Goal: Transaction & Acquisition: Purchase product/service

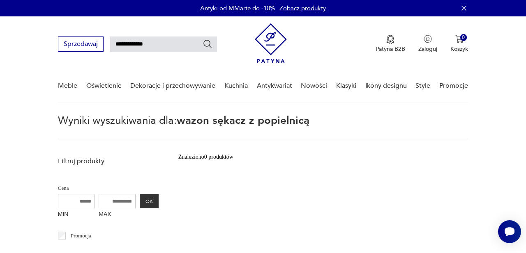
type input "**********"
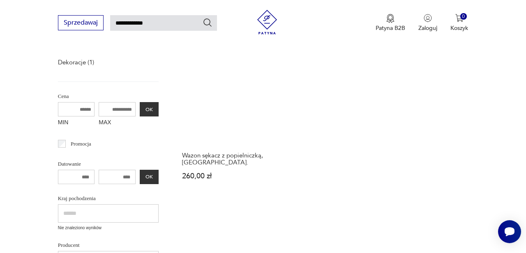
scroll to position [130, 0]
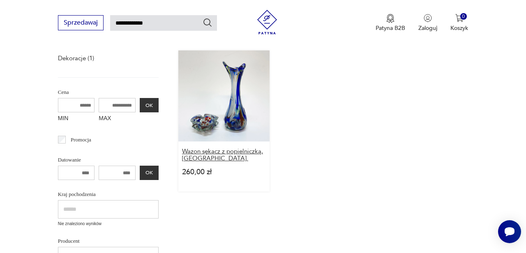
click at [186, 159] on h3 "Wazon sękacz z popielniczką, [GEOGRAPHIC_DATA]." at bounding box center [224, 155] width 84 height 14
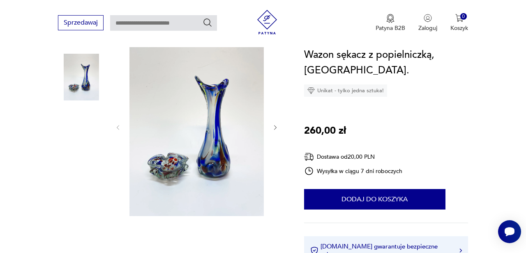
scroll to position [94, 0]
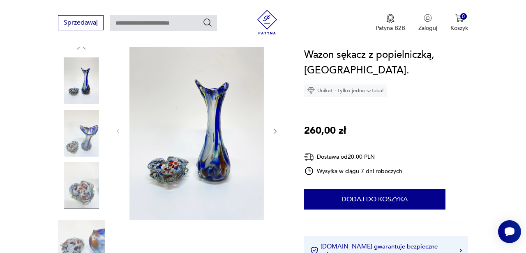
click at [275, 131] on icon "button" at bounding box center [275, 131] width 7 height 7
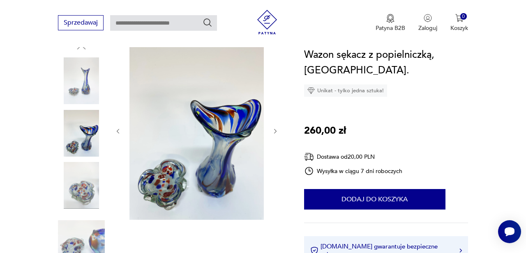
click at [273, 131] on icon "button" at bounding box center [275, 131] width 7 height 7
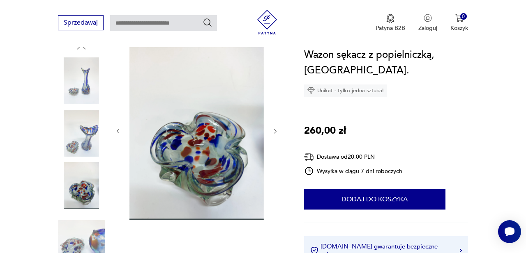
click at [273, 131] on icon "button" at bounding box center [275, 131] width 7 height 7
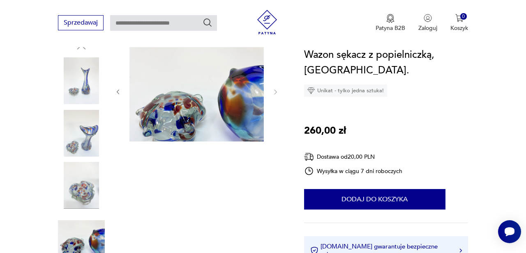
click at [273, 131] on div at bounding box center [197, 92] width 164 height 102
click at [117, 92] on icon "button" at bounding box center [118, 92] width 2 height 5
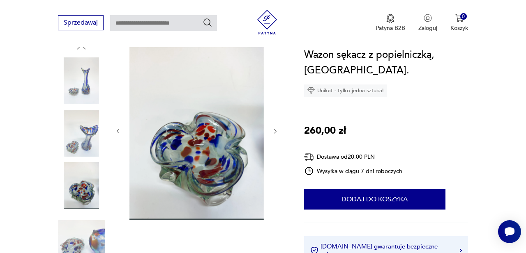
click at [117, 92] on div at bounding box center [197, 131] width 164 height 181
click at [117, 131] on icon "button" at bounding box center [118, 131] width 7 height 7
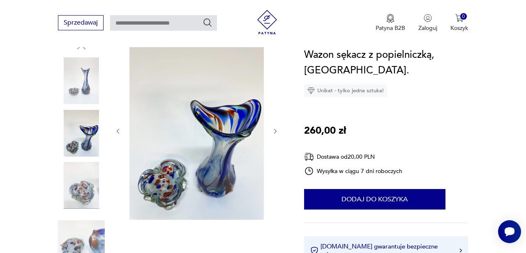
click at [117, 131] on icon "button" at bounding box center [118, 131] width 7 height 7
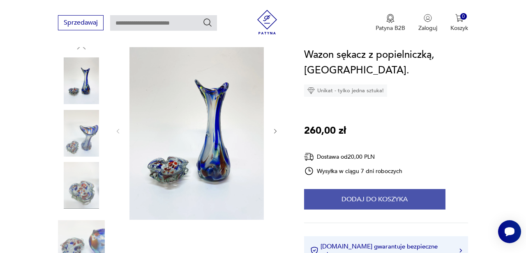
click at [379, 197] on button "Dodaj do koszyka" at bounding box center [374, 199] width 141 height 21
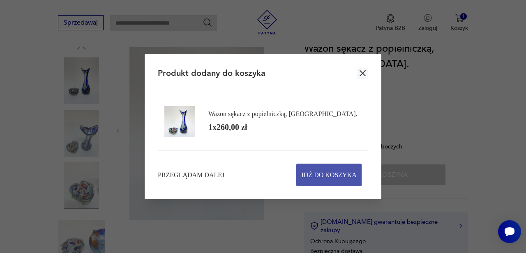
click at [334, 177] on span "Idź do koszyka" at bounding box center [328, 175] width 55 height 22
